Goal: Task Accomplishment & Management: Manage account settings

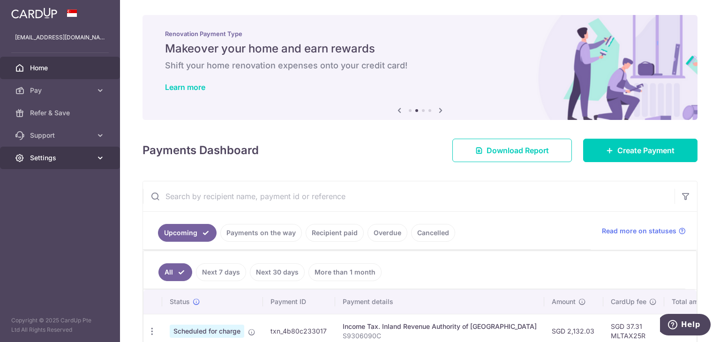
click at [79, 161] on span "Settings" at bounding box center [61, 157] width 62 height 9
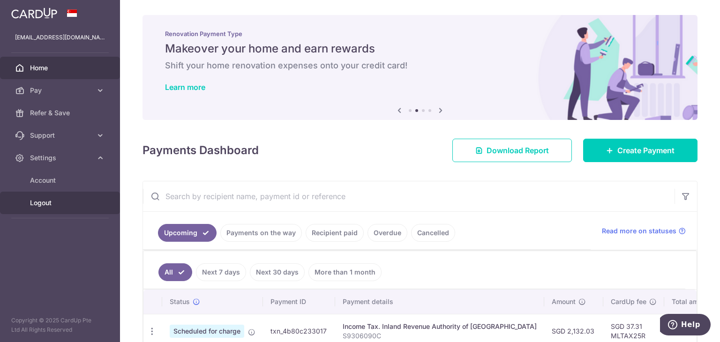
click at [46, 206] on span "Logout" at bounding box center [61, 202] width 62 height 9
